Goal: Task Accomplishment & Management: Manage account settings

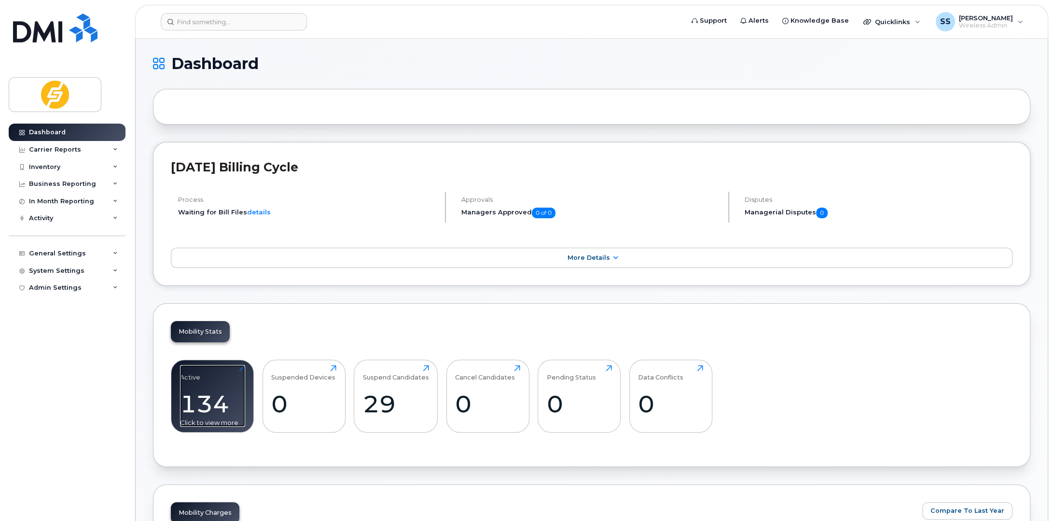
click at [196, 377] on div "Active" at bounding box center [190, 373] width 20 height 16
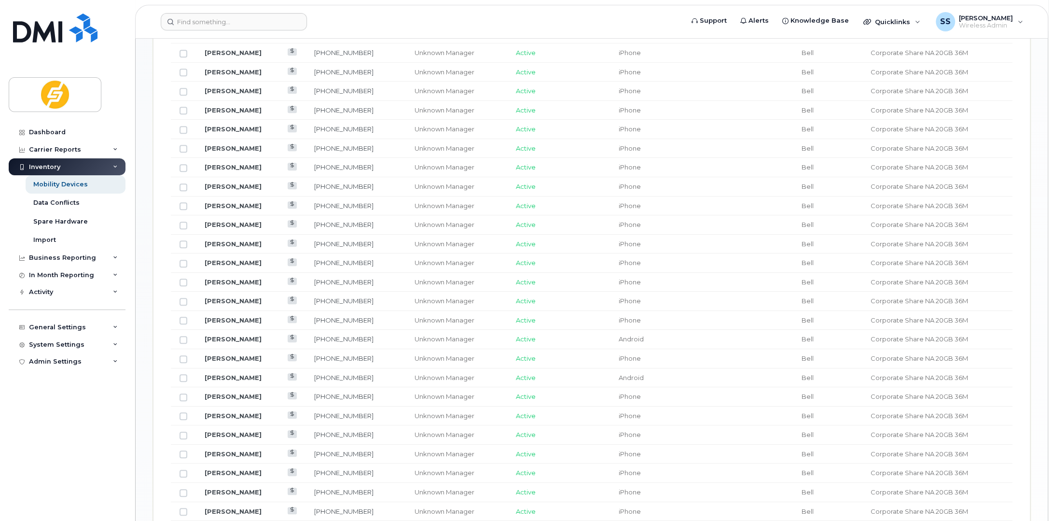
scroll to position [430, 0]
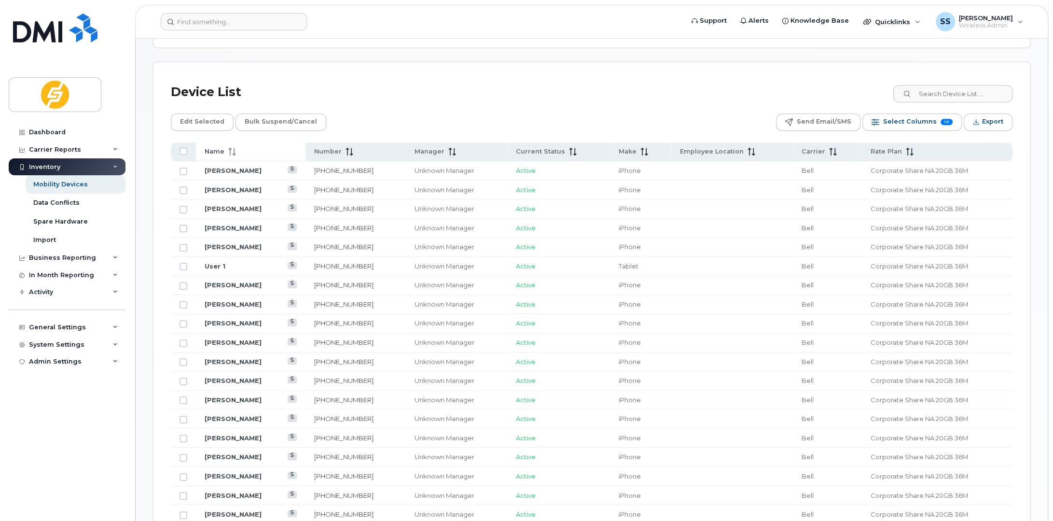
click at [234, 148] on icon at bounding box center [232, 152] width 8 height 8
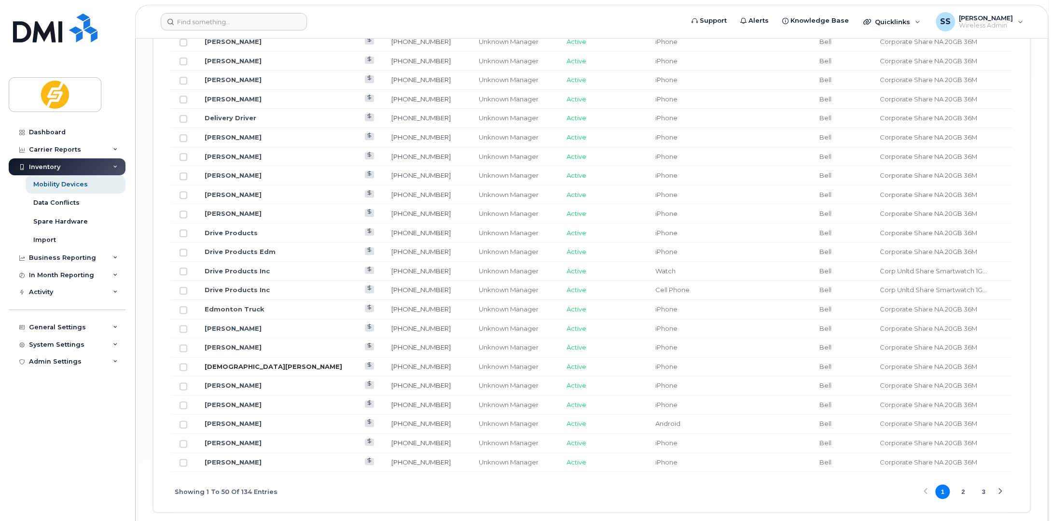
scroll to position [1101, 0]
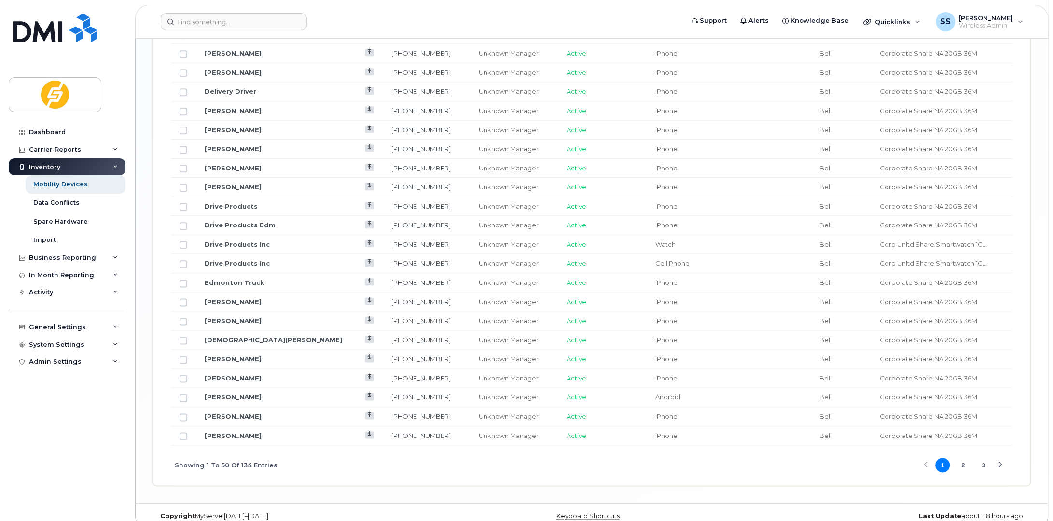
click at [964, 458] on button "2" at bounding box center [963, 465] width 14 height 14
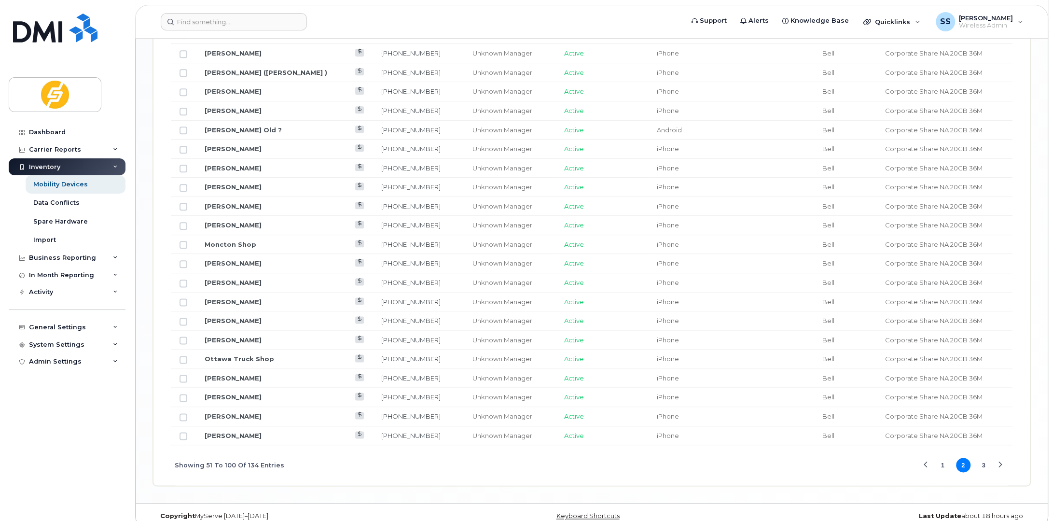
click at [983, 458] on button "3" at bounding box center [984, 465] width 14 height 14
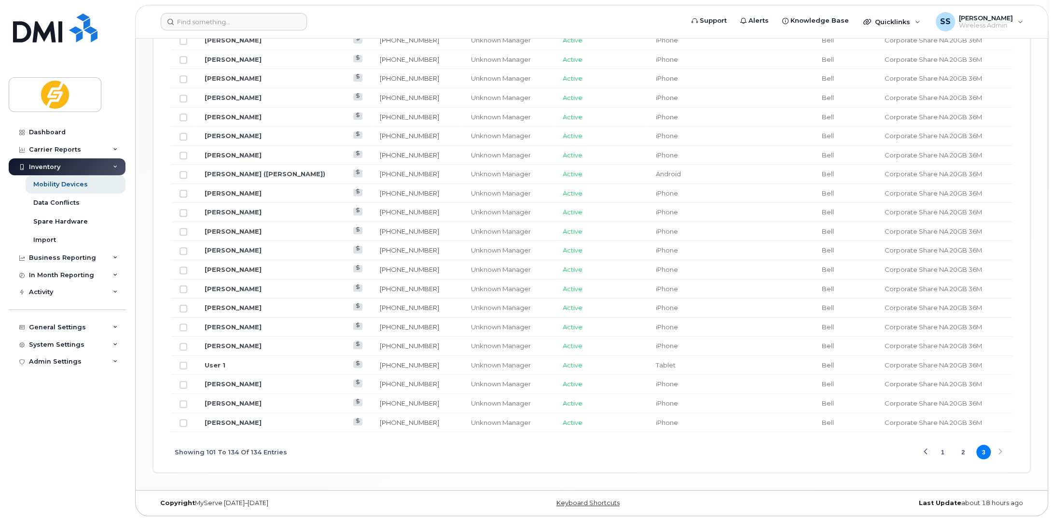
scroll to position [798, 0]
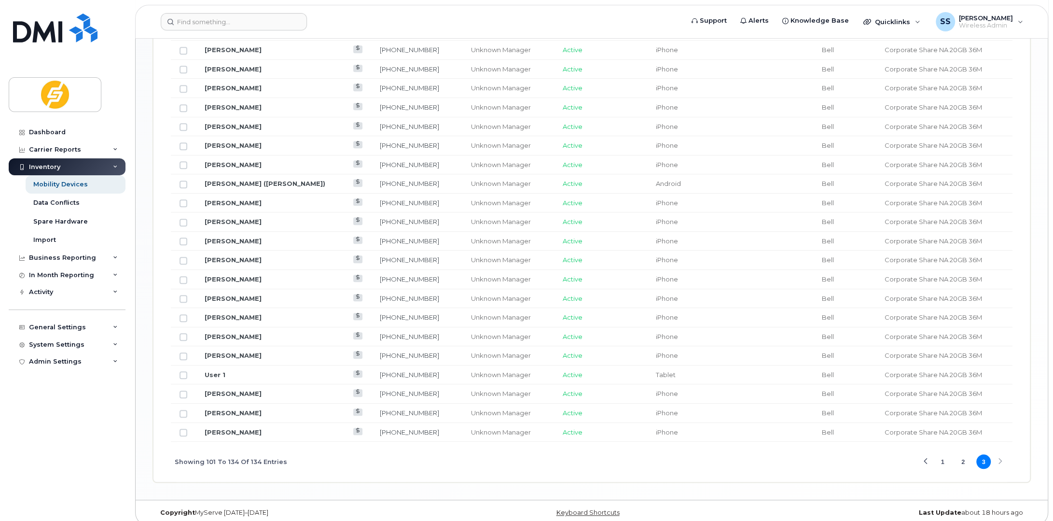
click at [310, 181] on td "[PERSON_NAME] ([PERSON_NAME])" at bounding box center [283, 183] width 175 height 19
click at [240, 180] on link "[PERSON_NAME] ([PERSON_NAME])" at bounding box center [265, 184] width 121 height 8
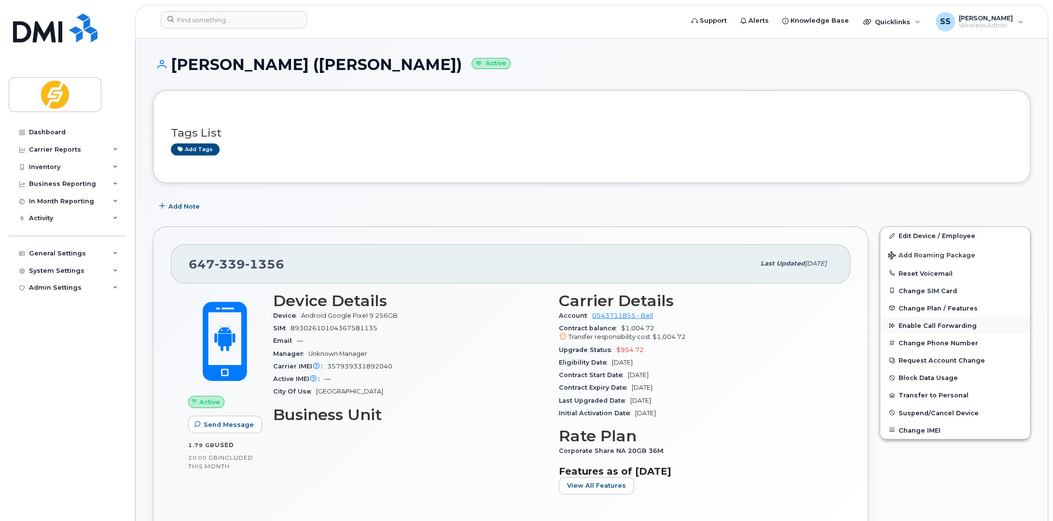
click at [935, 327] on span "Enable Call Forwarding" at bounding box center [938, 325] width 78 height 7
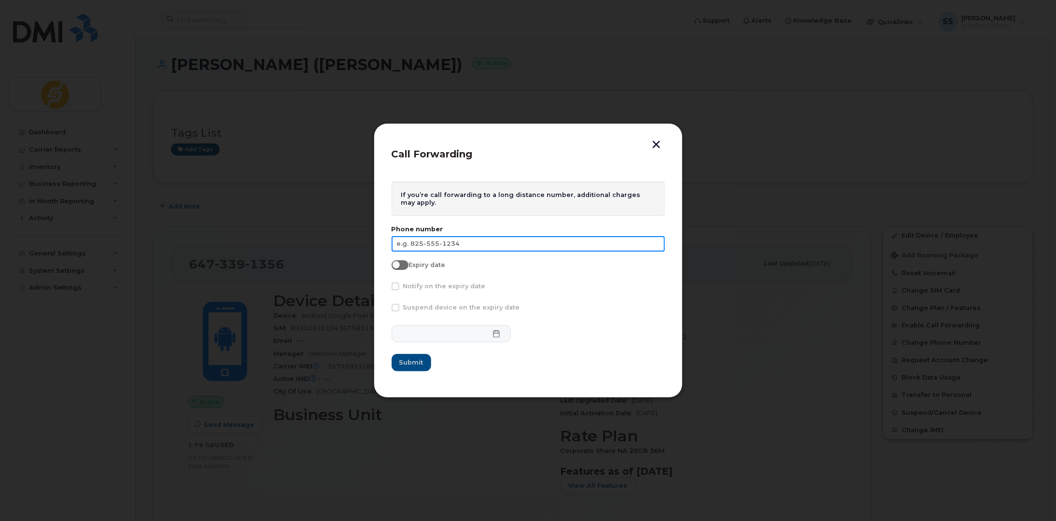
click at [421, 244] on input "text" at bounding box center [527, 243] width 273 height 15
click at [434, 240] on input "text" at bounding box center [527, 243] width 273 height 15
click at [434, 246] on input "text" at bounding box center [527, 243] width 273 height 15
type input "4"
type input "437-771-3297"
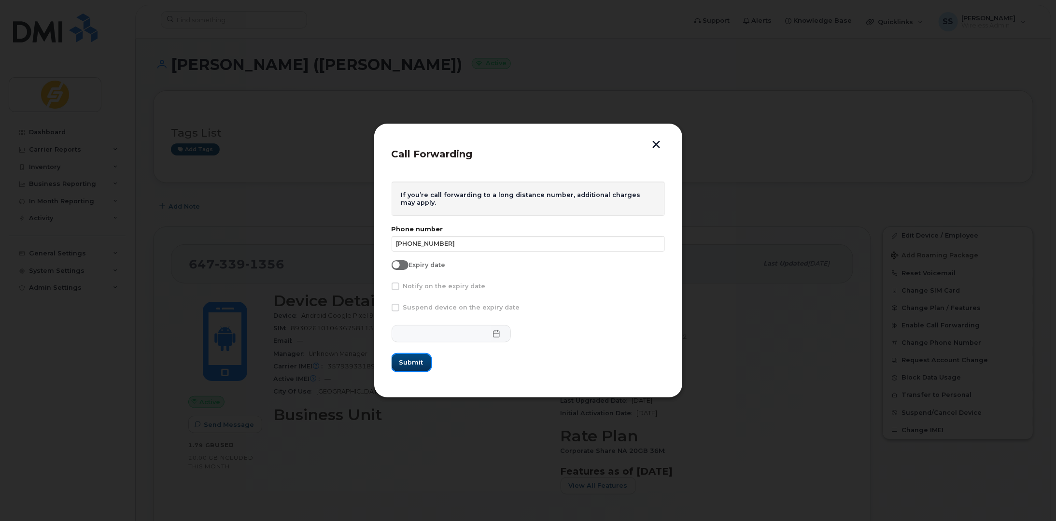
click at [414, 365] on span "Submit" at bounding box center [411, 362] width 24 height 9
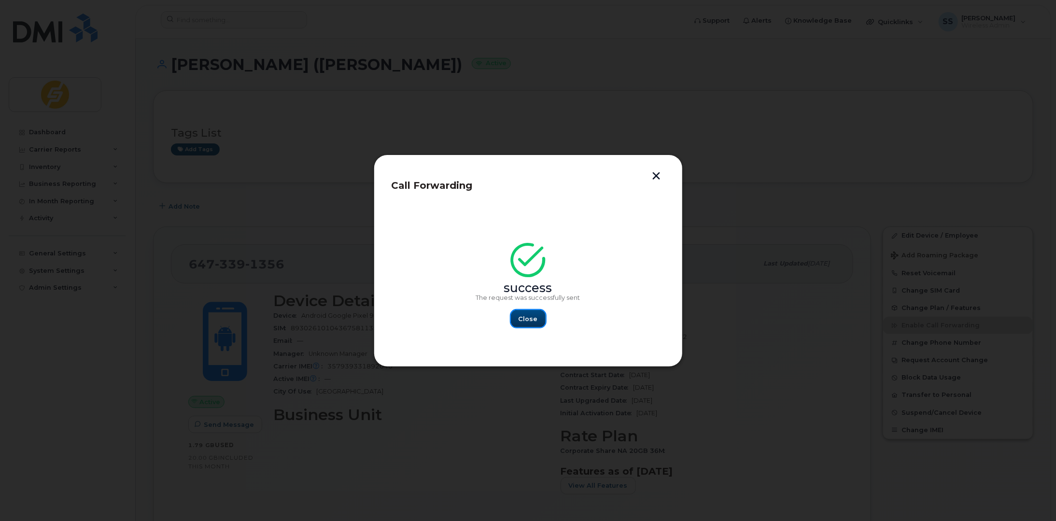
click at [530, 317] on span "Close" at bounding box center [527, 318] width 19 height 9
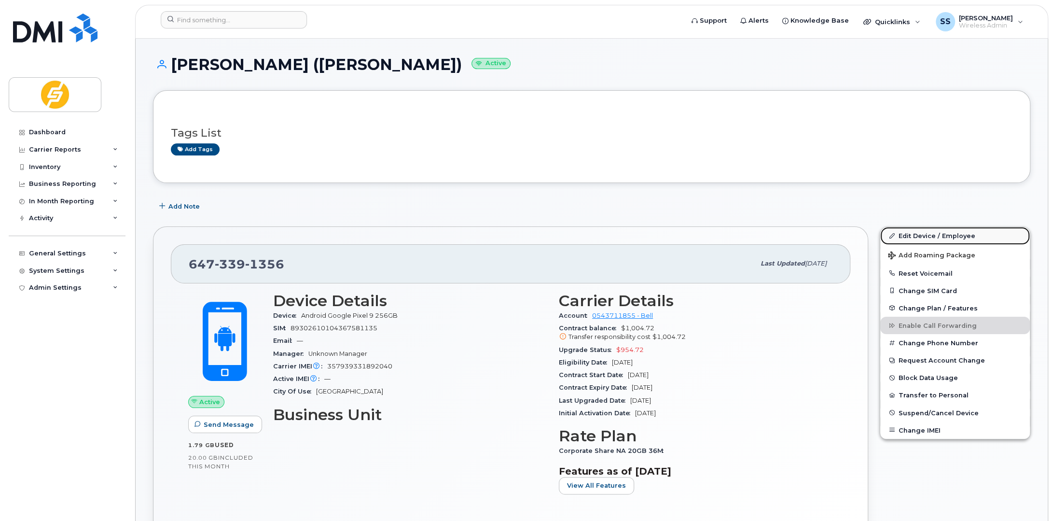
click at [951, 232] on link "Edit Device / Employee" at bounding box center [956, 235] width 150 height 17
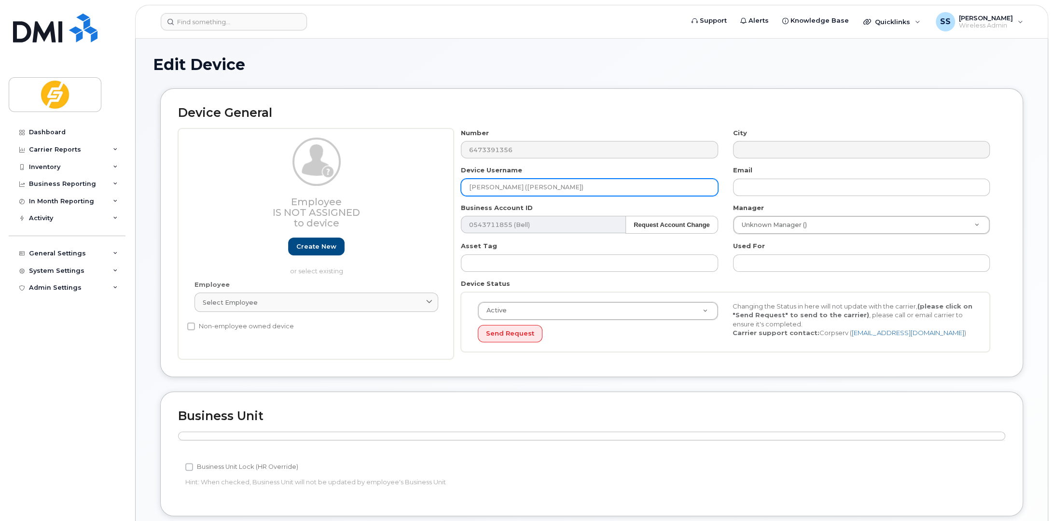
drag, startPoint x: 560, startPoint y: 186, endPoint x: 562, endPoint y: 191, distance: 5.0
click at [560, 186] on input "[PERSON_NAME] ([PERSON_NAME])" at bounding box center [589, 187] width 257 height 17
type input "Simon Baricevic (FW to Abbass)"
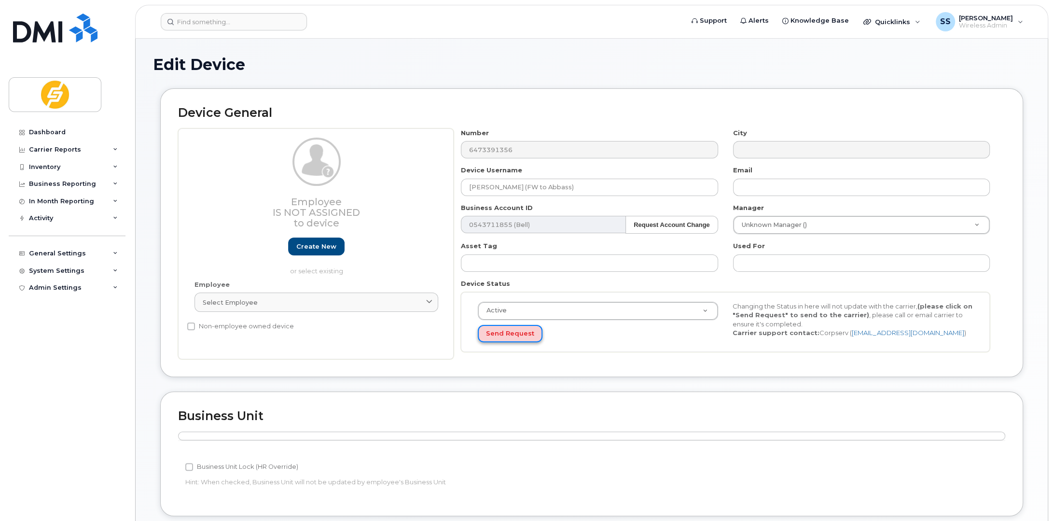
click at [509, 332] on button "Send Request" at bounding box center [510, 334] width 65 height 18
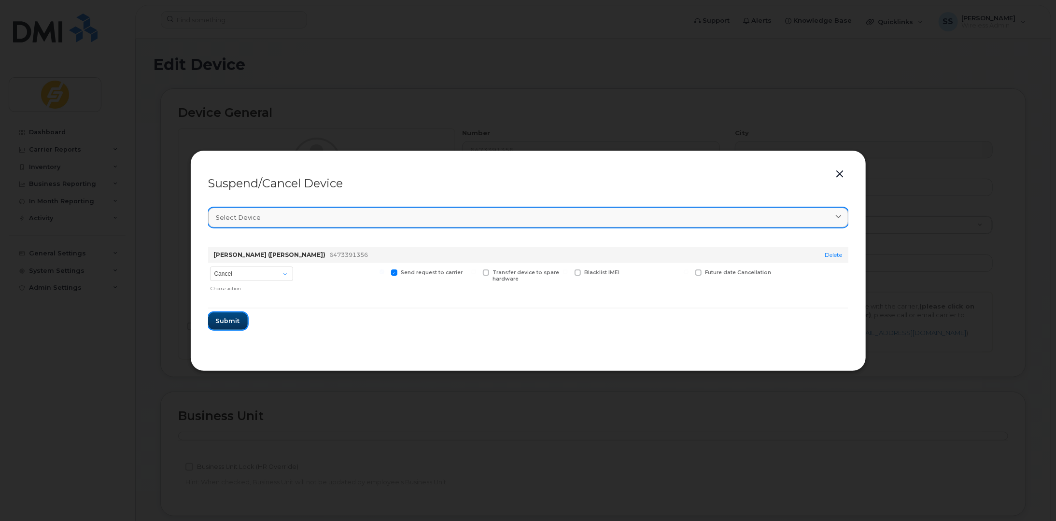
drag, startPoint x: 236, startPoint y: 323, endPoint x: 834, endPoint y: 208, distance: 609.1
click at [832, 211] on section "Select device Type first three symbols or more Simon Baricevic (al Plummer) 647…" at bounding box center [528, 276] width 640 height 154
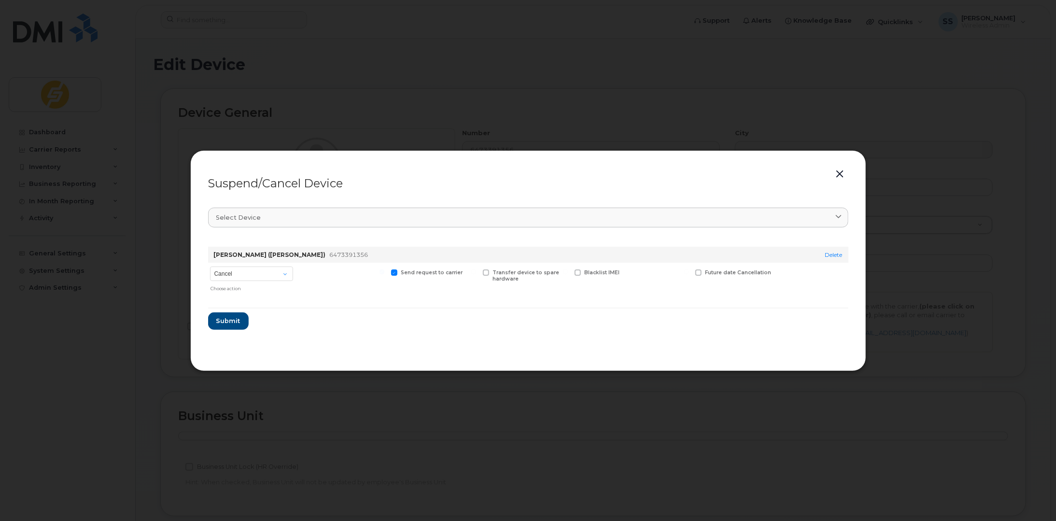
click at [840, 174] on button "button" at bounding box center [840, 175] width 14 height 14
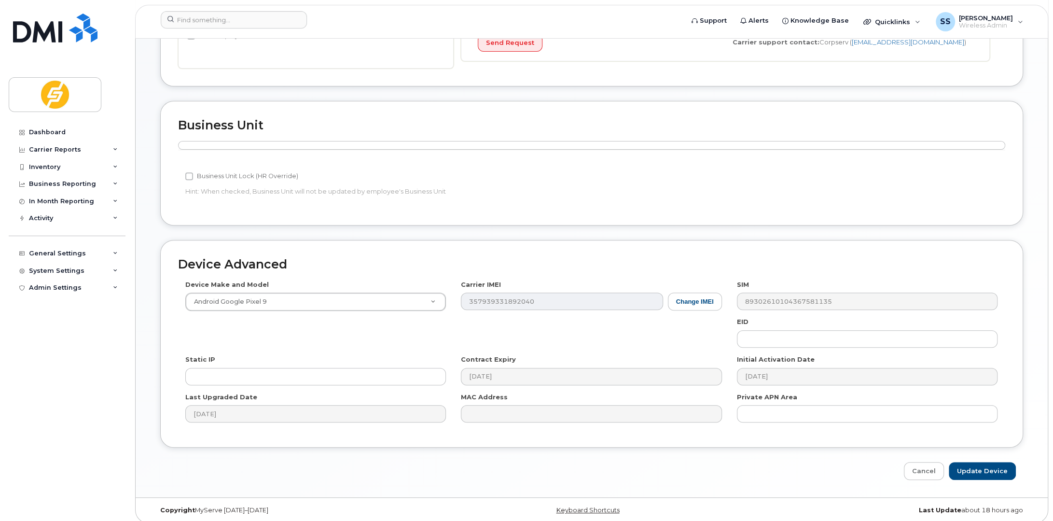
scroll to position [293, 0]
click at [987, 467] on input "Update Device" at bounding box center [982, 469] width 67 height 18
type input "Saving..."
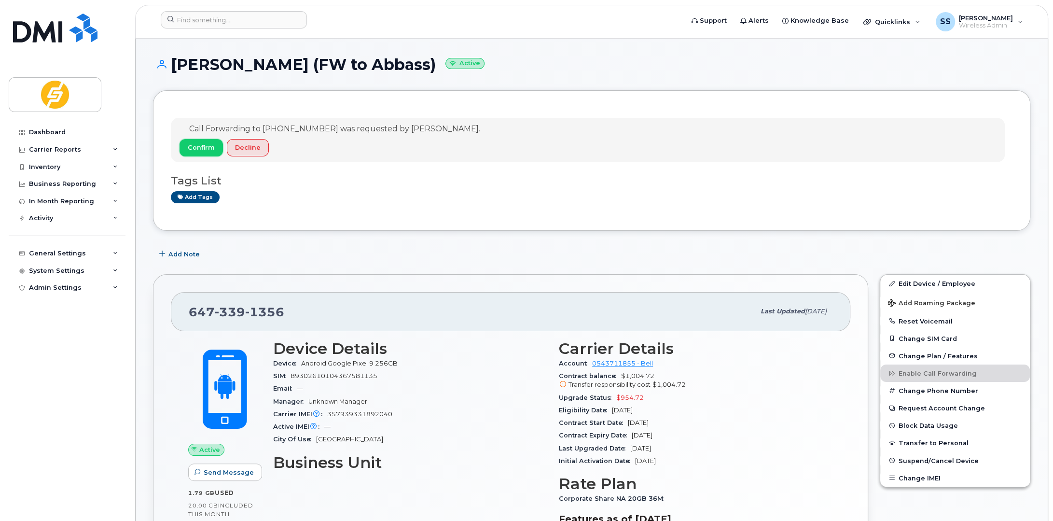
drag, startPoint x: 194, startPoint y: 149, endPoint x: 411, endPoint y: 224, distance: 230.1
click at [411, 224] on div "Call Forwarding to [PHONE_NUMBER] was requested by [PERSON_NAME]. Confirm Decli…" at bounding box center [592, 160] width 878 height 140
click at [196, 150] on span "Confirm" at bounding box center [201, 147] width 27 height 9
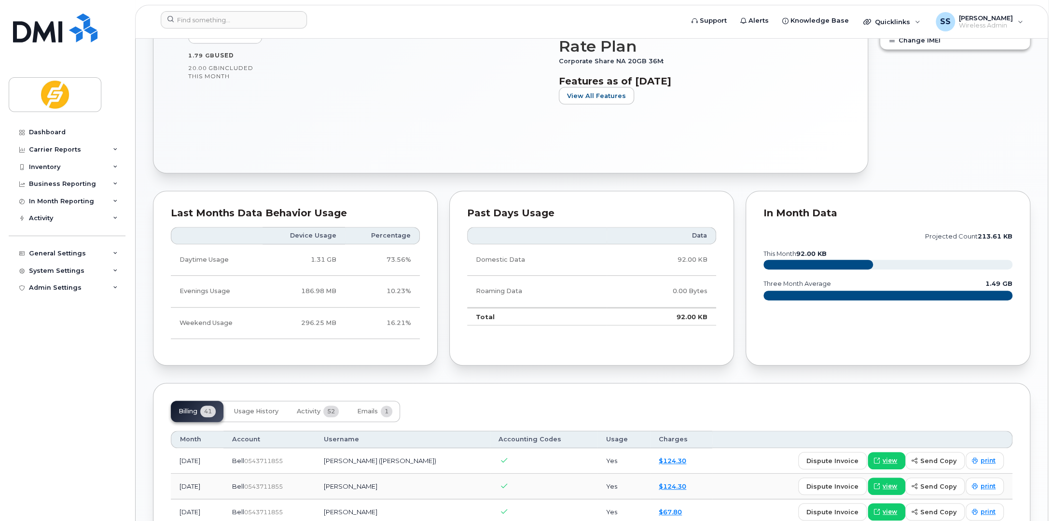
scroll to position [386, 0]
